Goal: Transaction & Acquisition: Purchase product/service

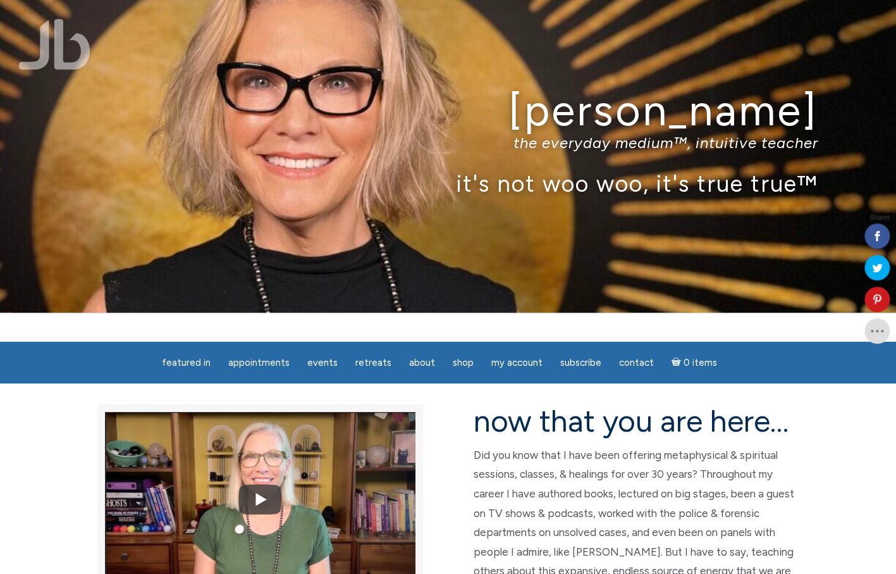
scroll to position [35, 0]
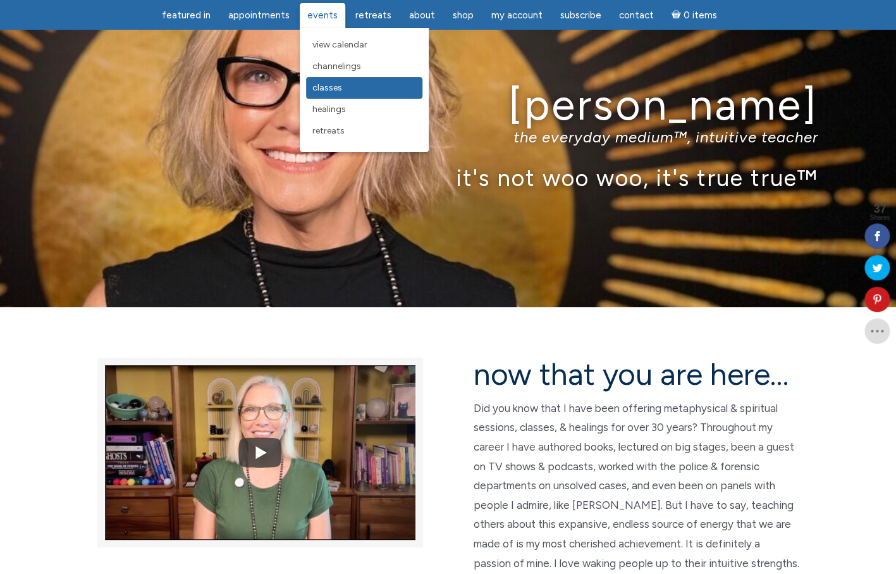
click at [326, 90] on span "Classes" at bounding box center [327, 87] width 30 height 11
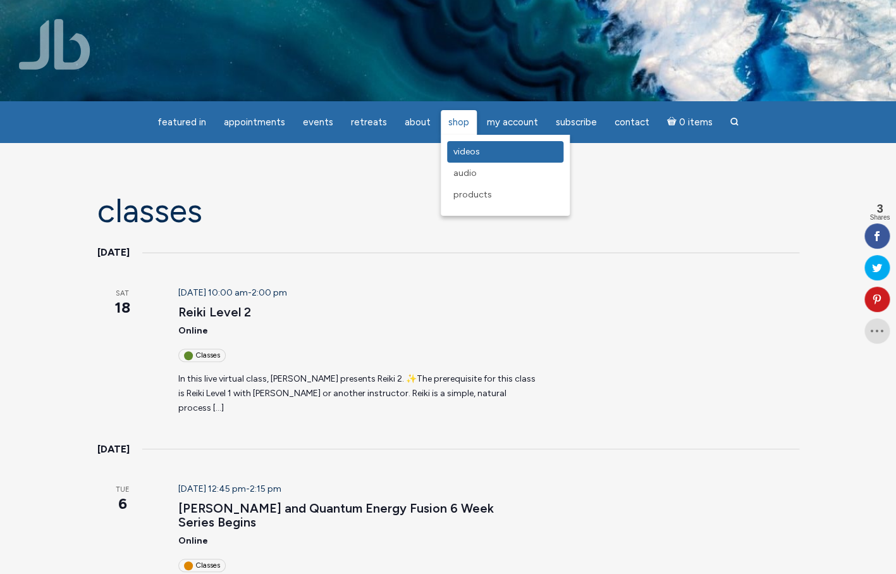
click at [459, 154] on span "Videos" at bounding box center [467, 151] width 27 height 11
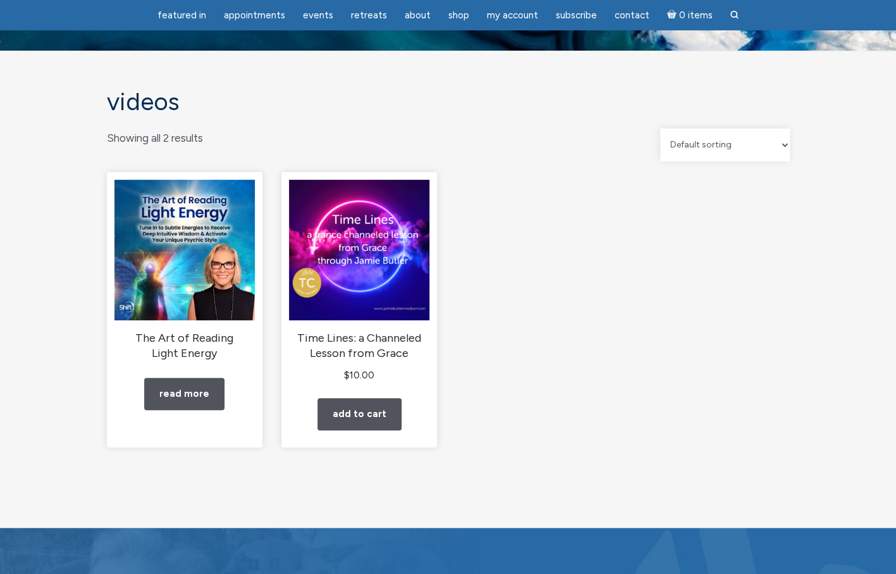
scroll to position [52, 0]
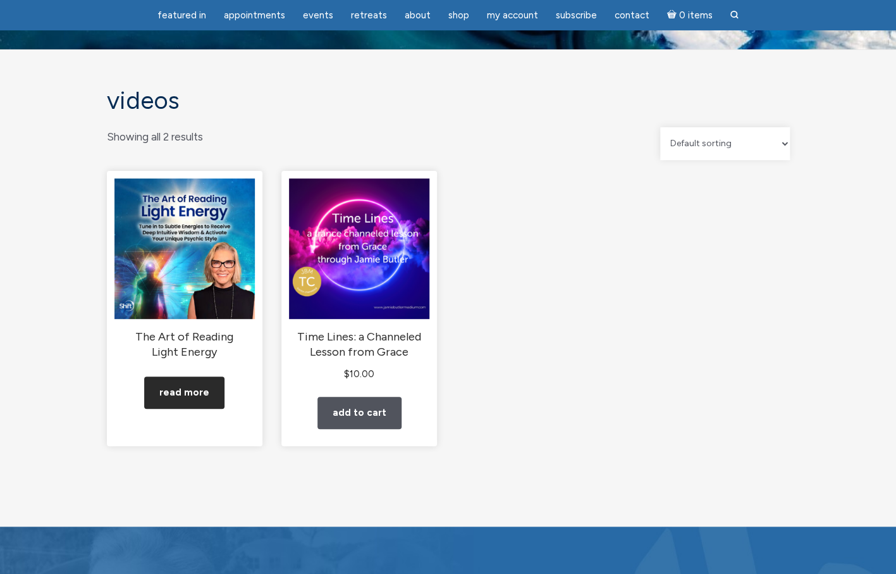
click at [195, 390] on link "Read more" at bounding box center [184, 392] width 80 height 32
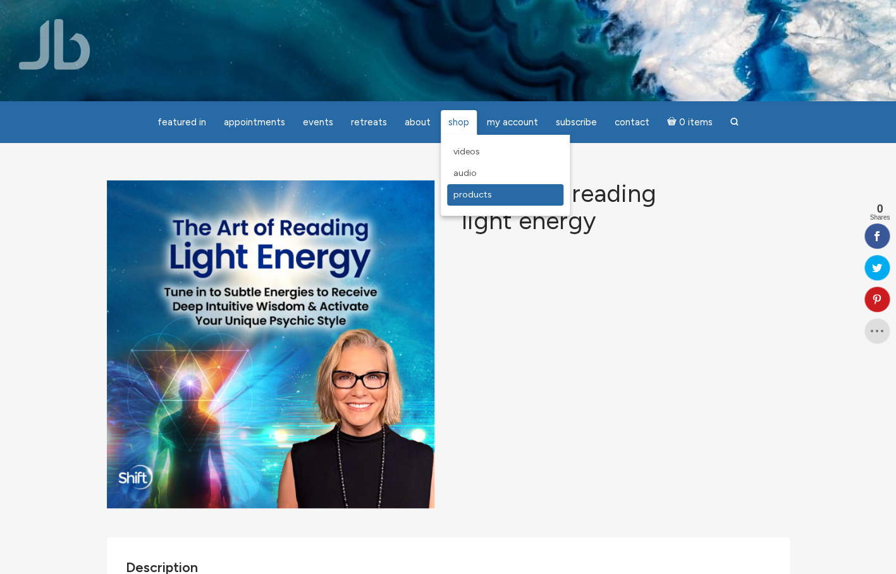
click at [460, 196] on span "Products" at bounding box center [473, 194] width 39 height 11
